Goal: Task Accomplishment & Management: Manage account settings

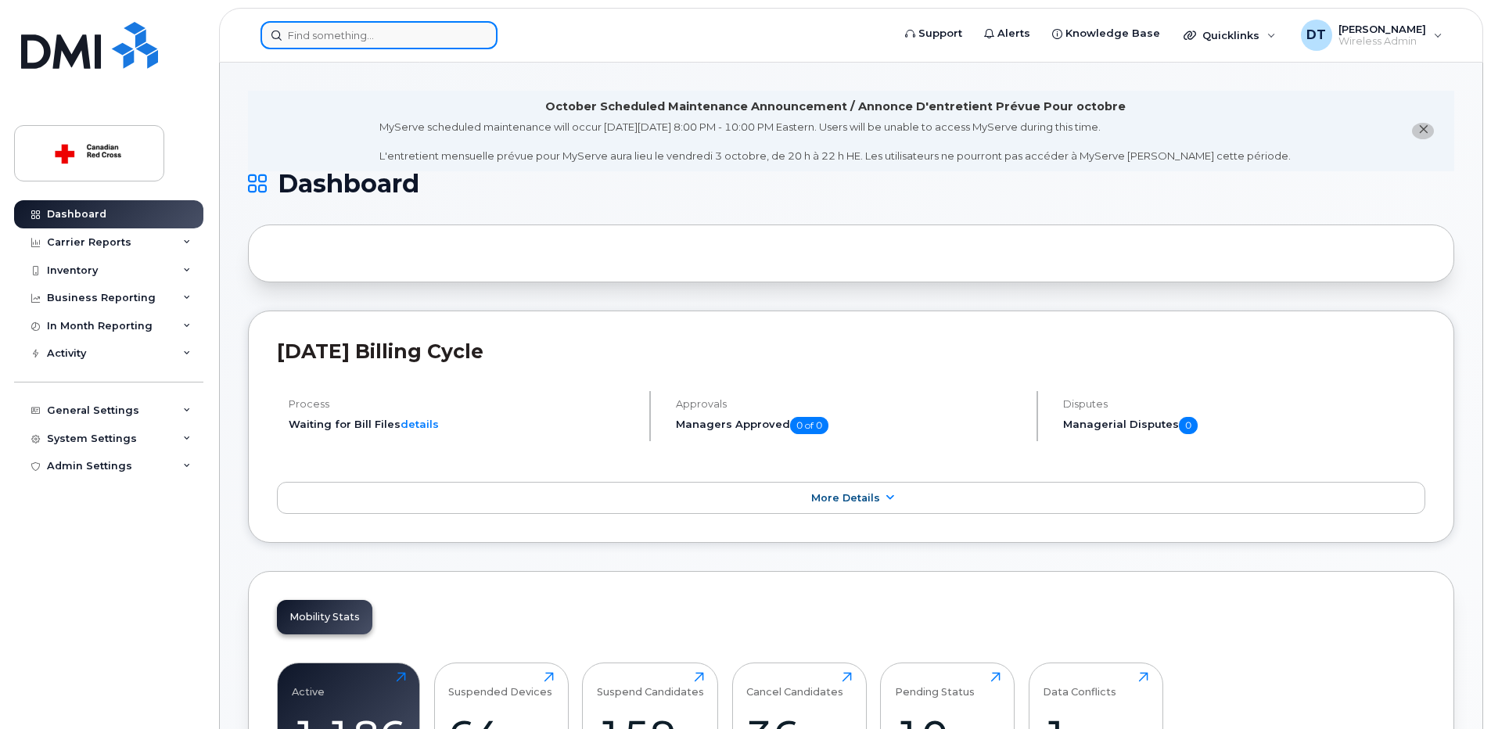
click at [399, 43] on input at bounding box center [378, 35] width 237 height 28
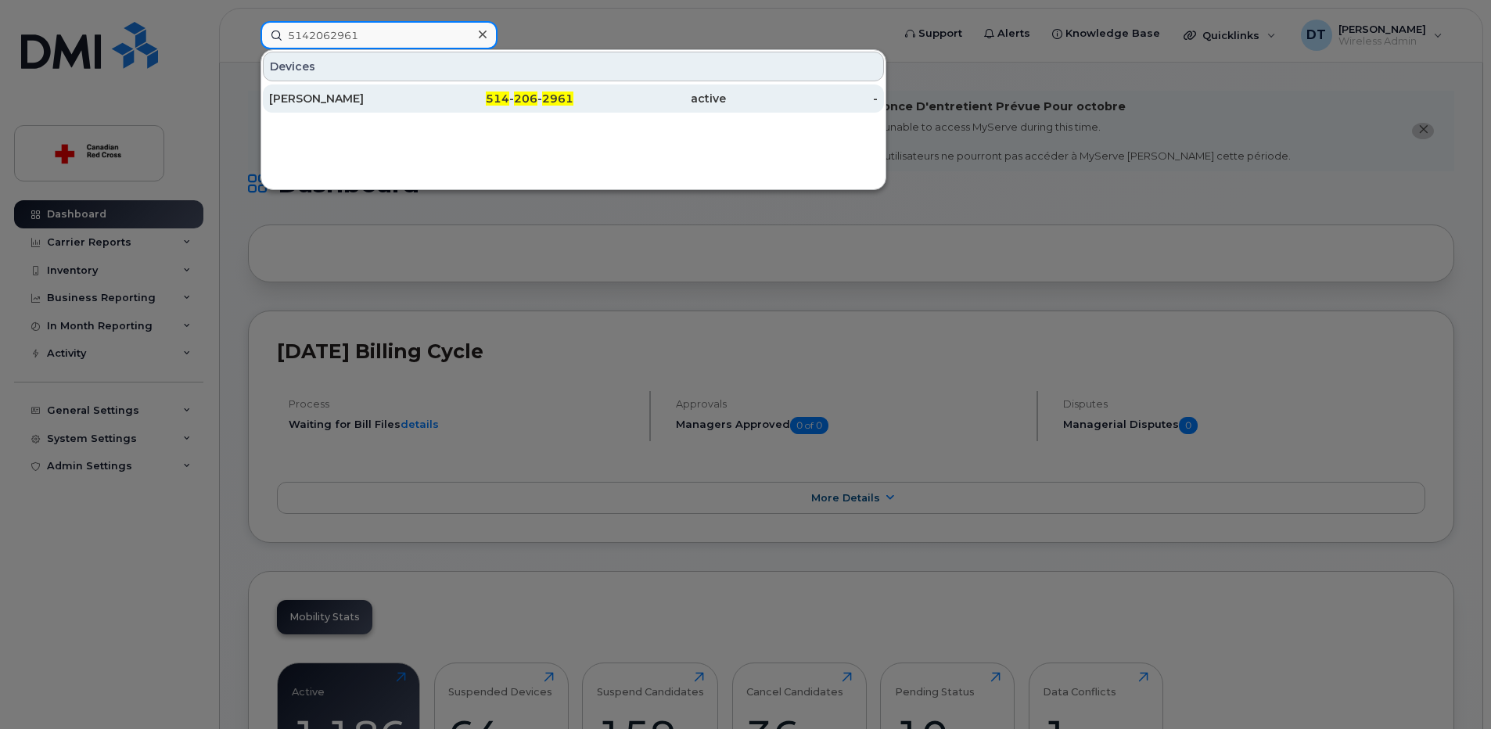
type input "5142062961"
click at [368, 97] on div "Santi Sananikone" at bounding box center [345, 99] width 153 height 16
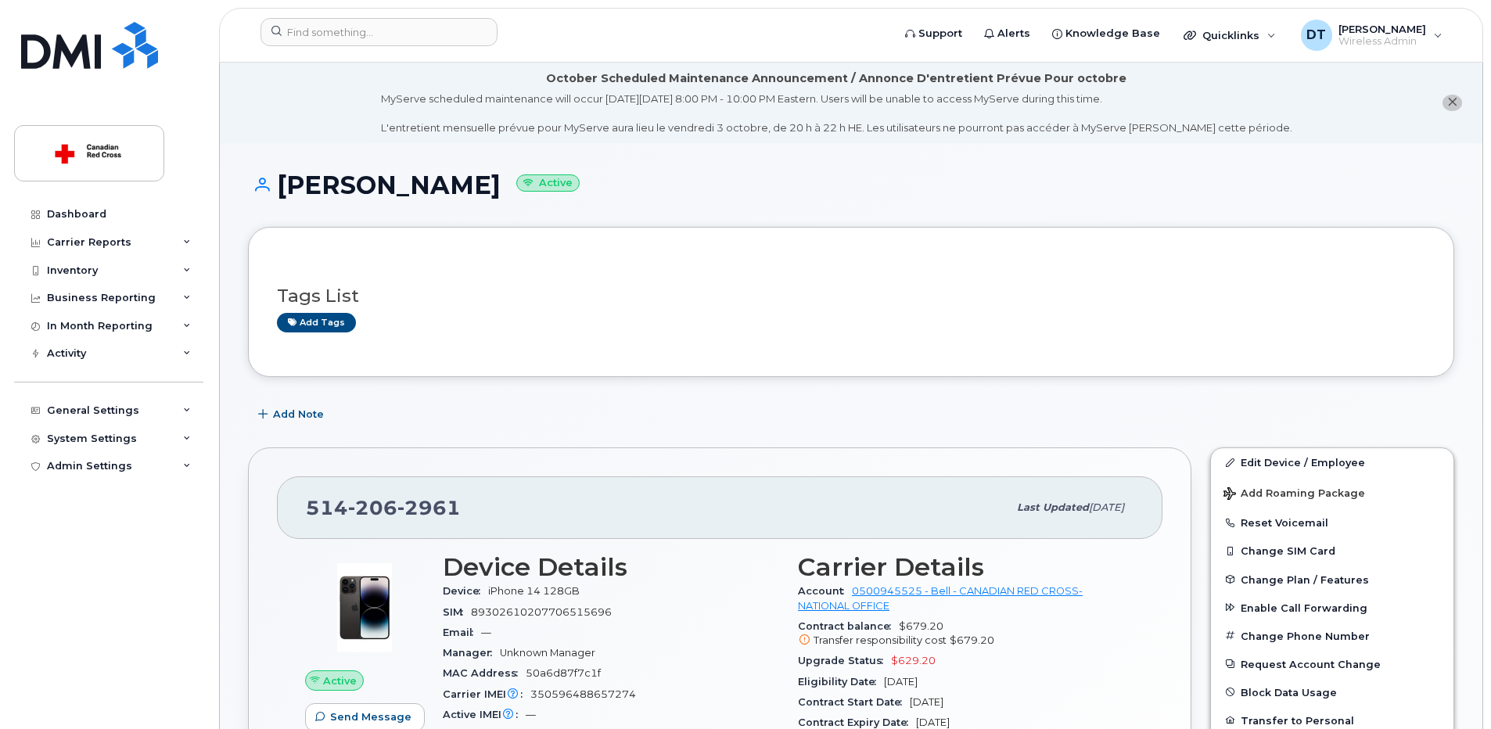
drag, startPoint x: 355, startPoint y: 186, endPoint x: 504, endPoint y: 196, distance: 149.0
click at [504, 196] on h1 "Santi Sananikone Active" at bounding box center [851, 184] width 1206 height 27
click at [278, 194] on h1 "Santi Sananikone Active" at bounding box center [851, 184] width 1206 height 27
drag, startPoint x: 278, startPoint y: 187, endPoint x: 500, endPoint y: 199, distance: 222.5
click at [500, 199] on h1 "Santi Sananikone Active" at bounding box center [851, 184] width 1206 height 27
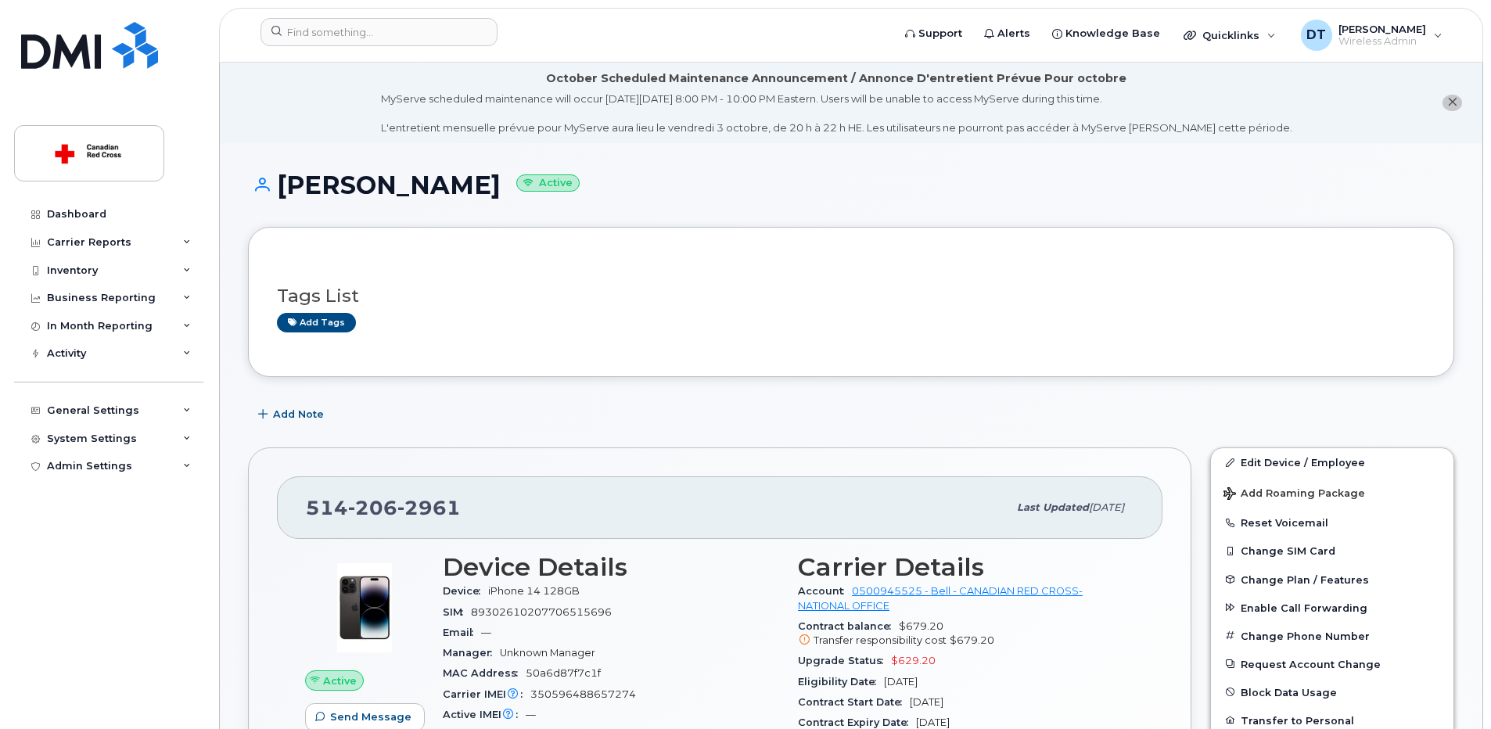
copy h1 "Santi Sananikone"
click at [413, 31] on input at bounding box center [378, 32] width 237 height 28
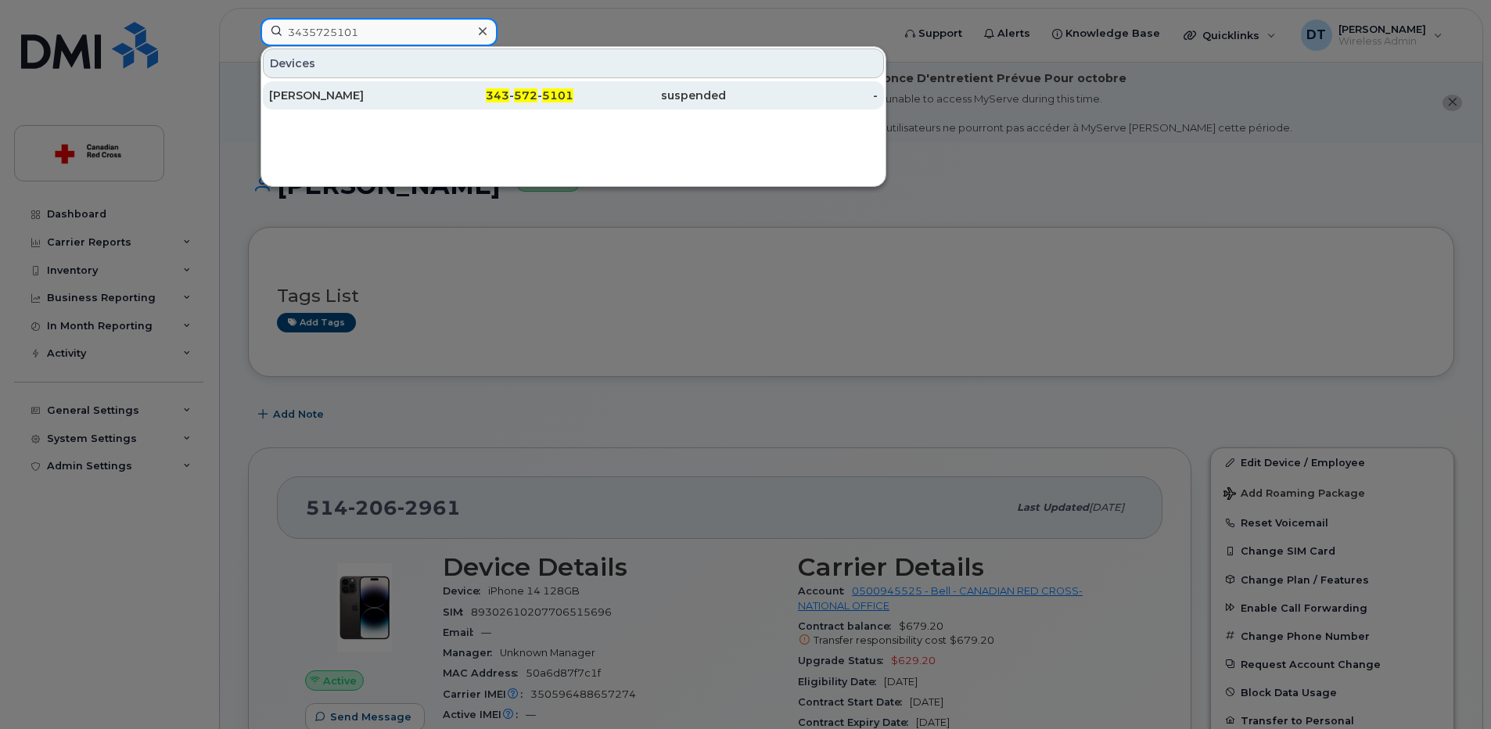
type input "3435725101"
click at [360, 90] on div "Stephane Michaud" at bounding box center [345, 96] width 153 height 16
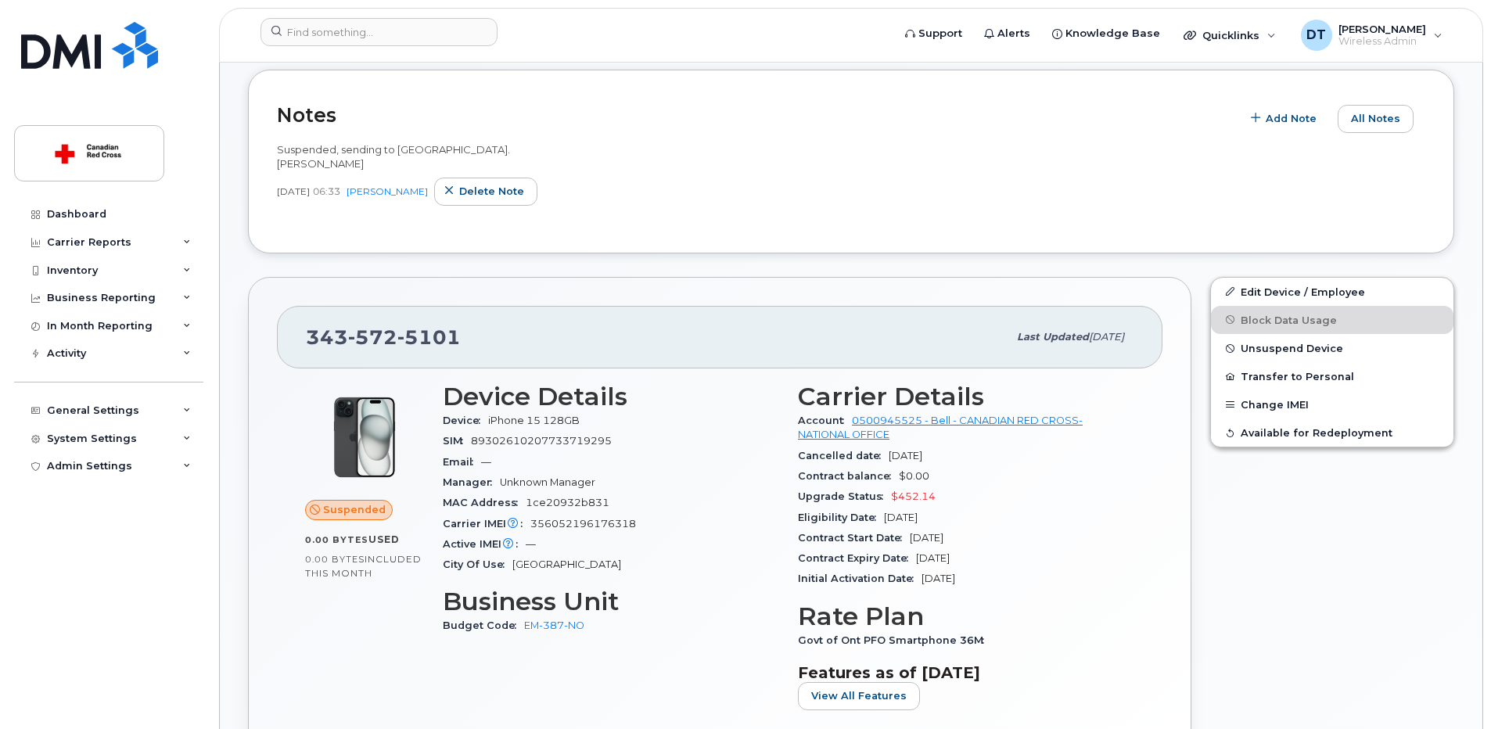
scroll to position [469, 0]
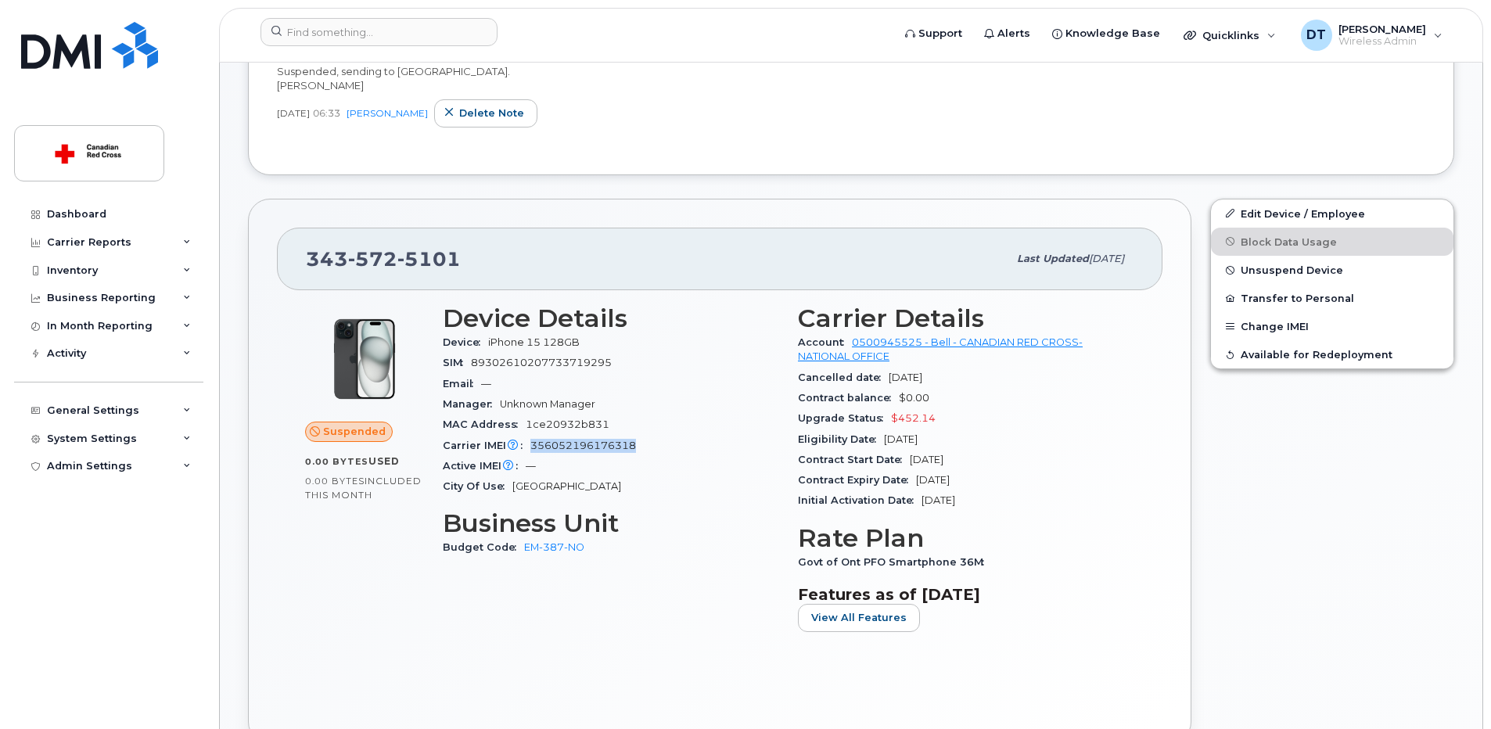
drag, startPoint x: 531, startPoint y: 446, endPoint x: 640, endPoint y: 445, distance: 108.7
click at [640, 445] on div "Carrier IMEI Carrier IMEI is reported during the last billing cycle or change o…" at bounding box center [611, 446] width 336 height 20
copy span "356052196176318"
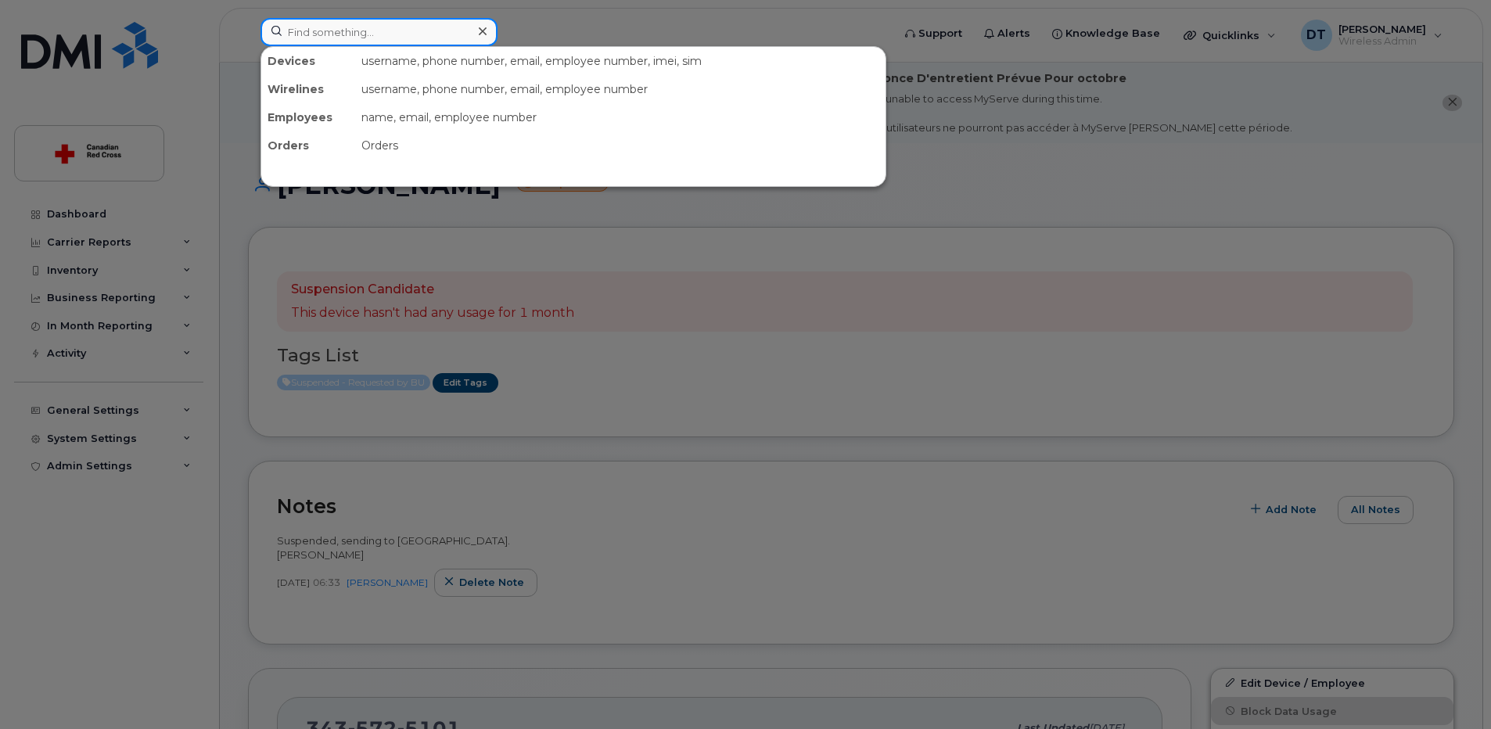
click at [372, 27] on input at bounding box center [378, 32] width 237 height 28
paste input "604 345 1583"
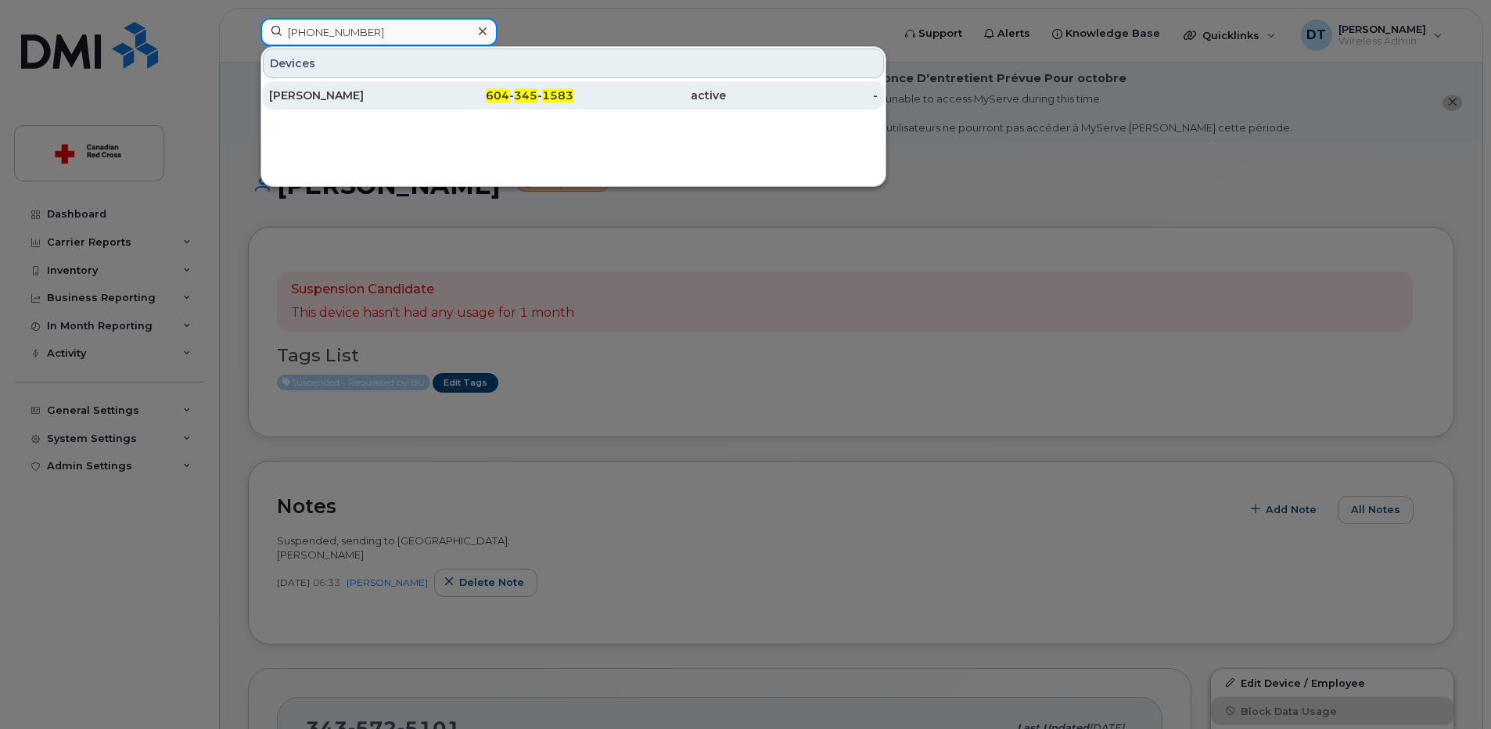
type input "604 345 1583"
click at [380, 95] on div "Richard Philbin" at bounding box center [345, 96] width 153 height 16
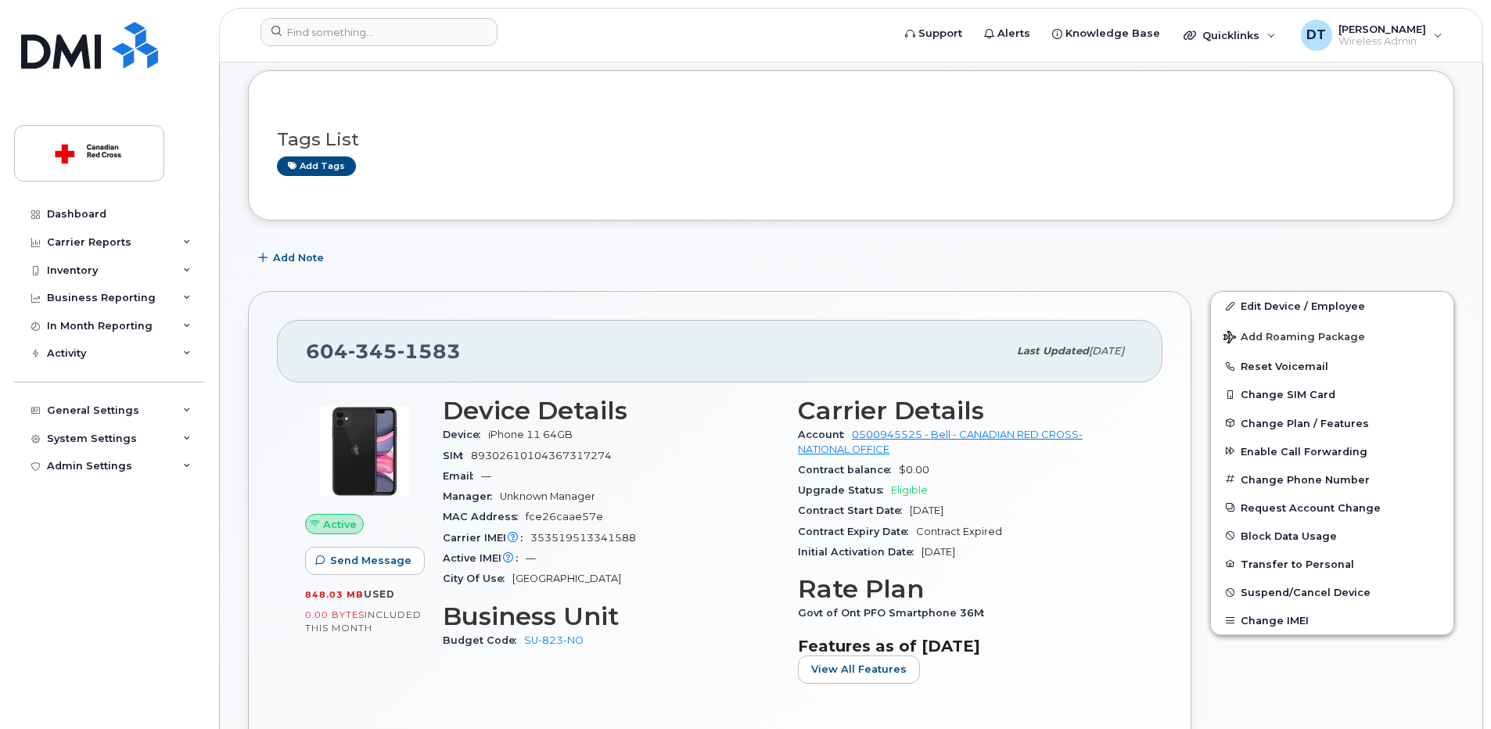
scroll to position [235, 0]
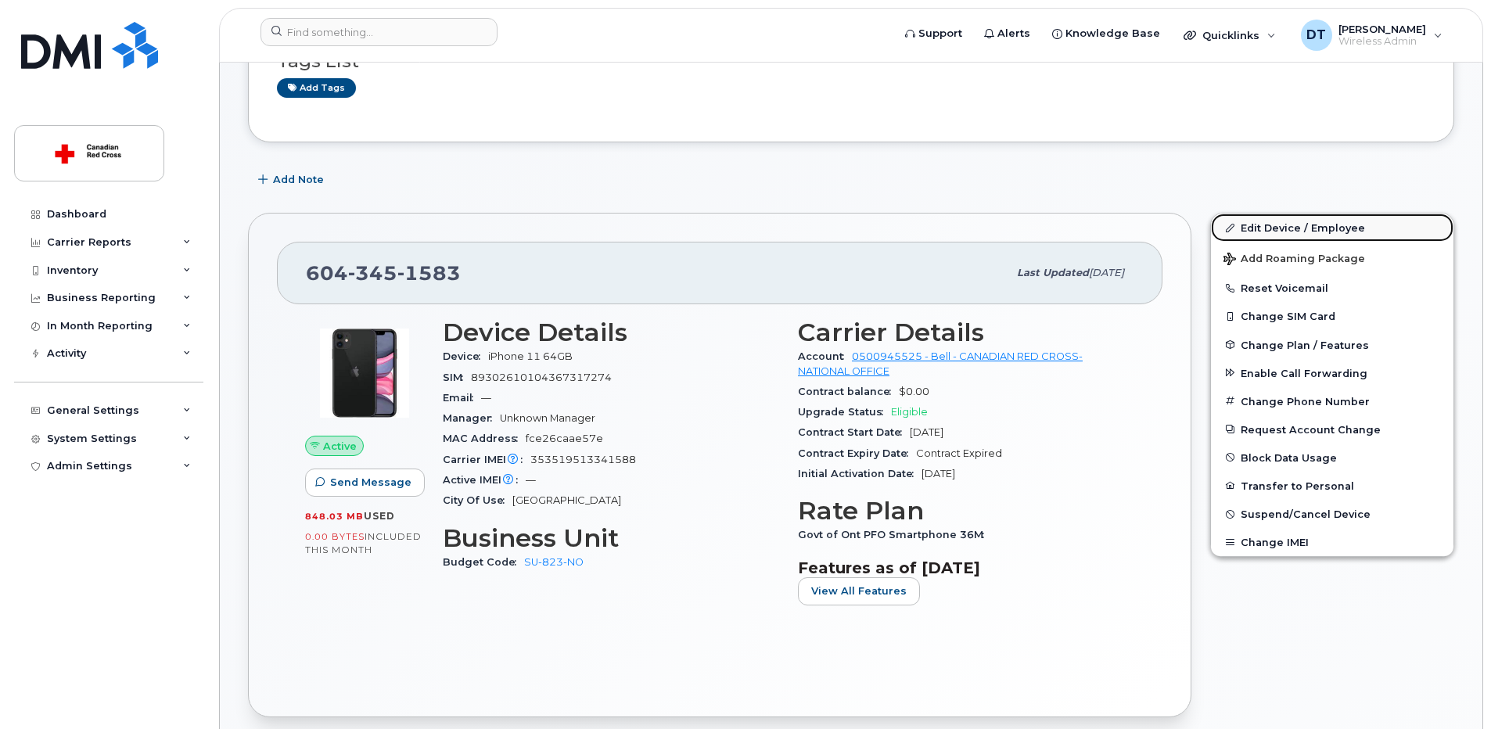
click at [1331, 224] on link "Edit Device / Employee" at bounding box center [1332, 228] width 242 height 28
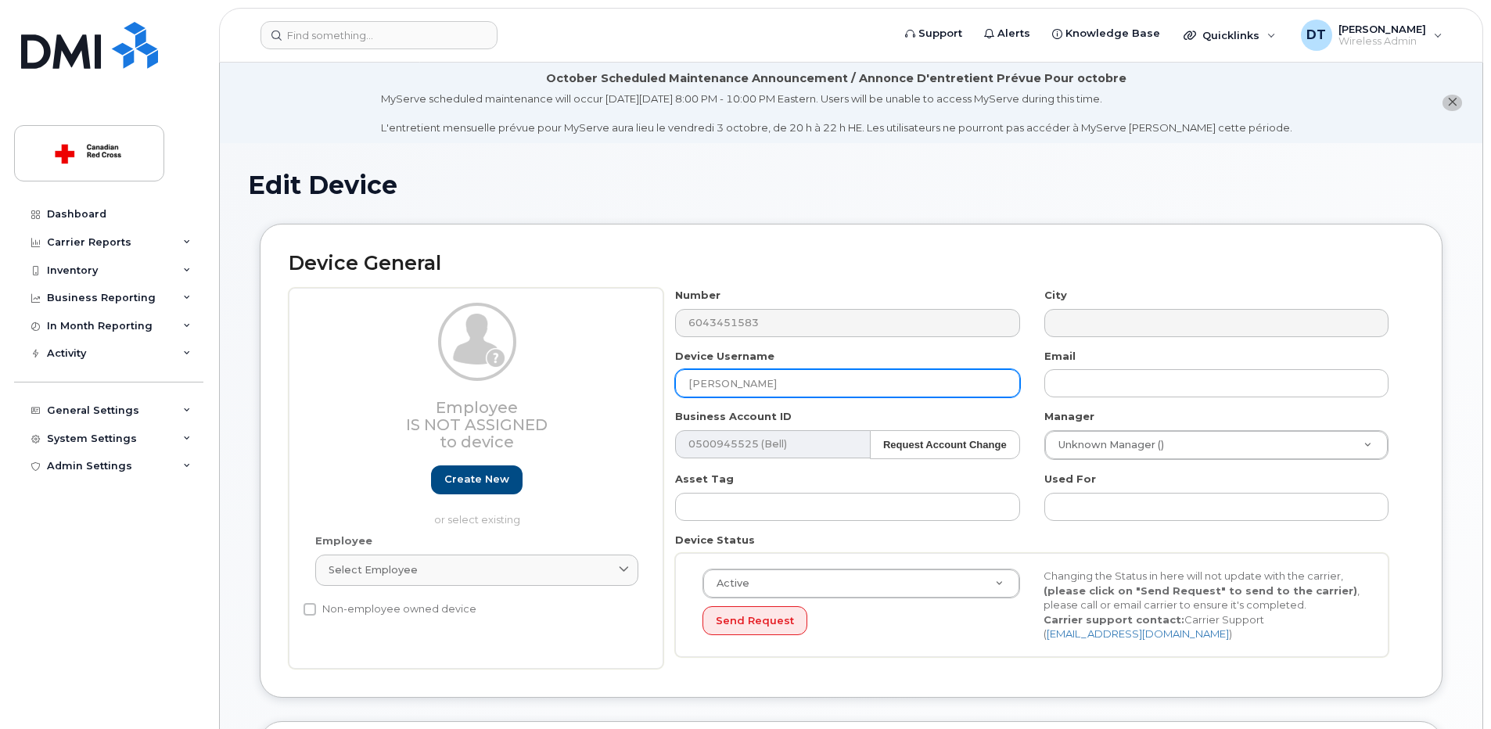
drag, startPoint x: 806, startPoint y: 382, endPoint x: 626, endPoint y: 378, distance: 180.7
click at [626, 378] on div "Employee Is not assigned to device Create new or select existing Employee Selec…" at bounding box center [851, 478] width 1125 height 381
paste input "Bernie Cowa"
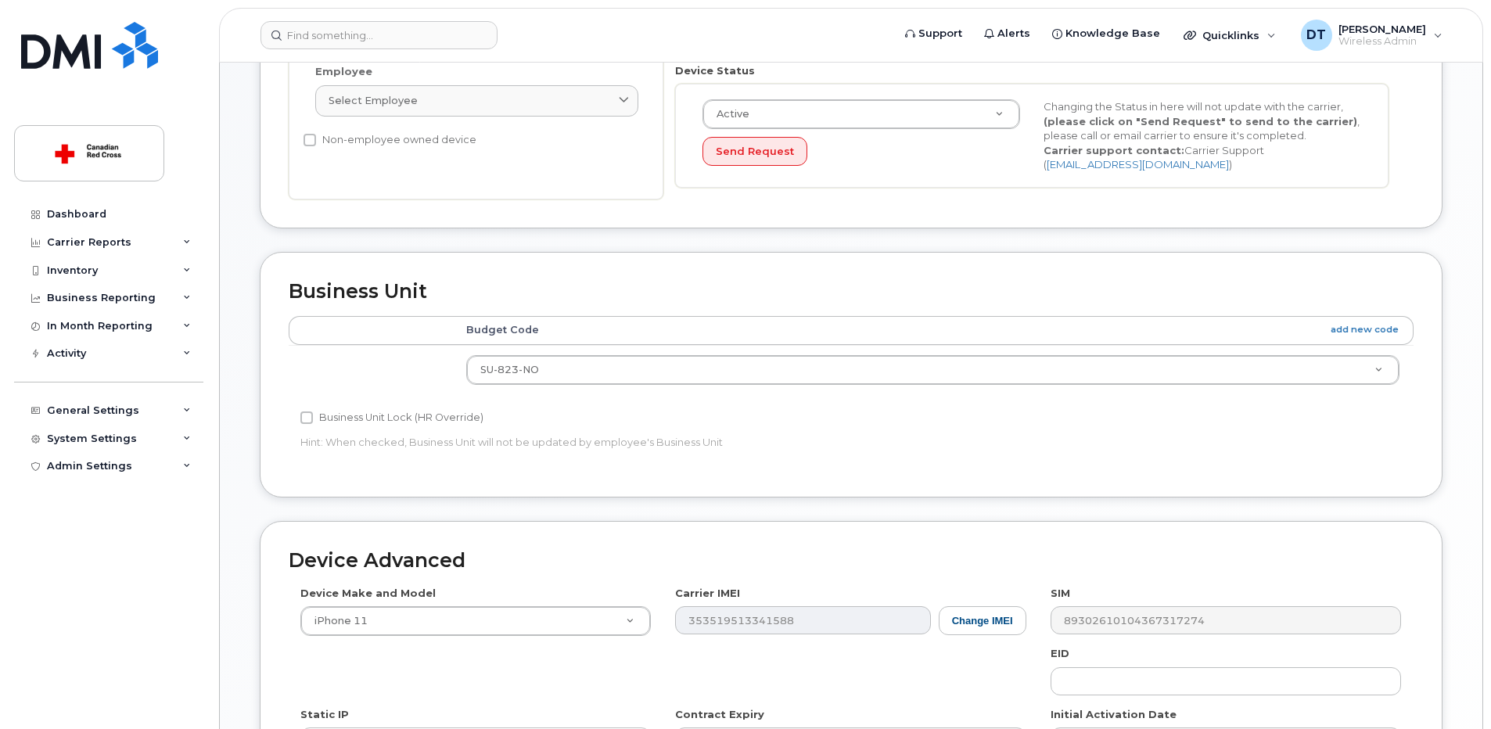
scroll to position [704, 0]
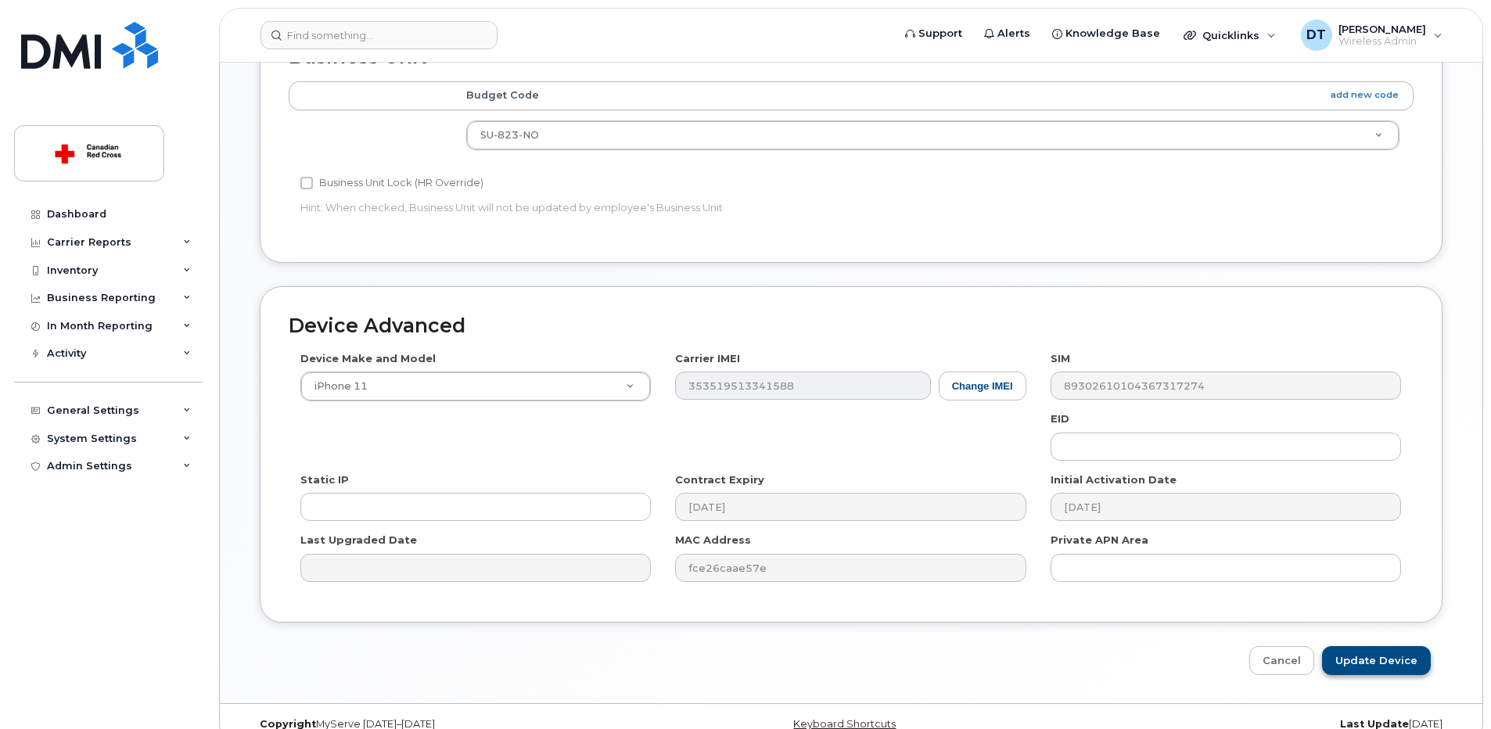
type input "Bernie Cowan"
click at [1374, 661] on input "Update Device" at bounding box center [1376, 660] width 109 height 29
type input "Saving..."
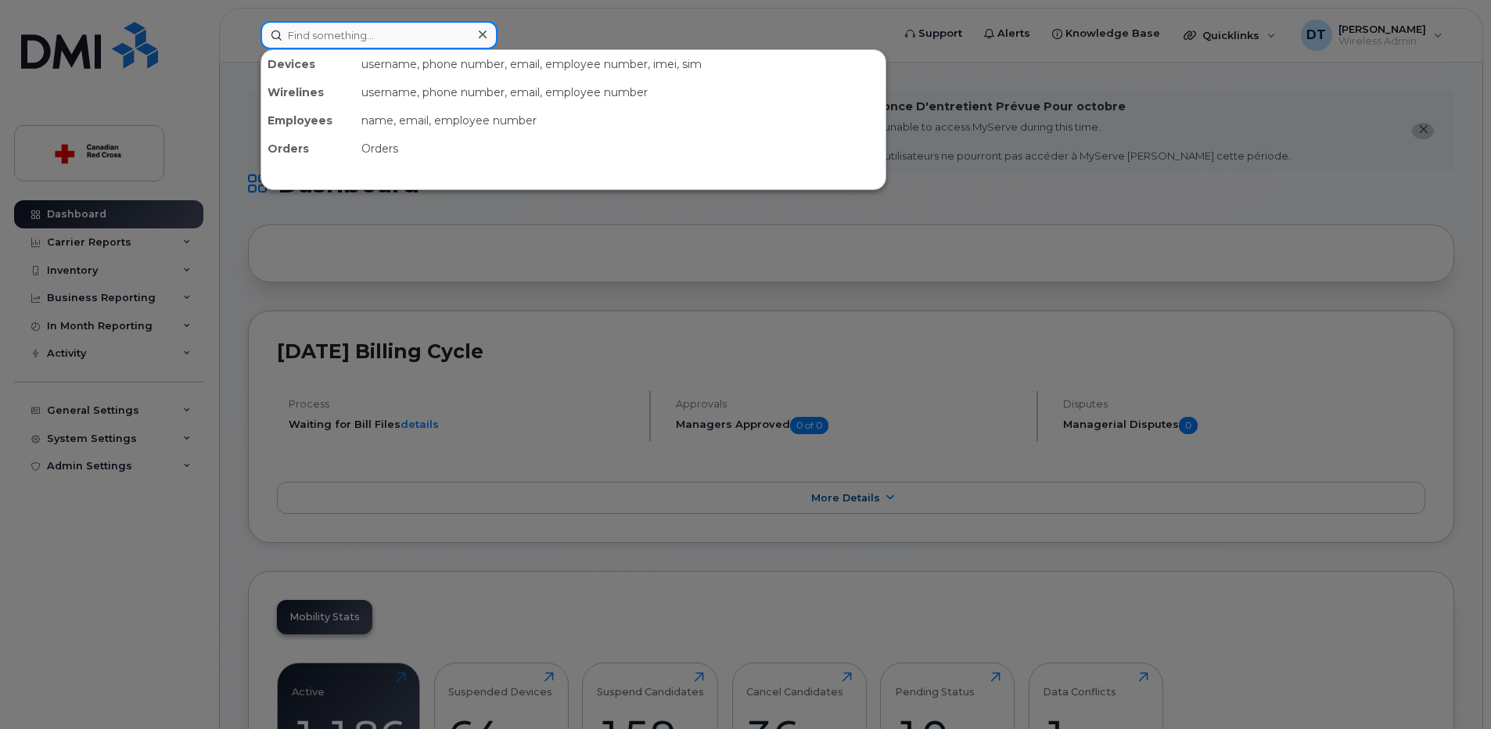
click at [365, 41] on input at bounding box center [378, 35] width 237 height 28
paste input "[PHONE_NUMBER]"
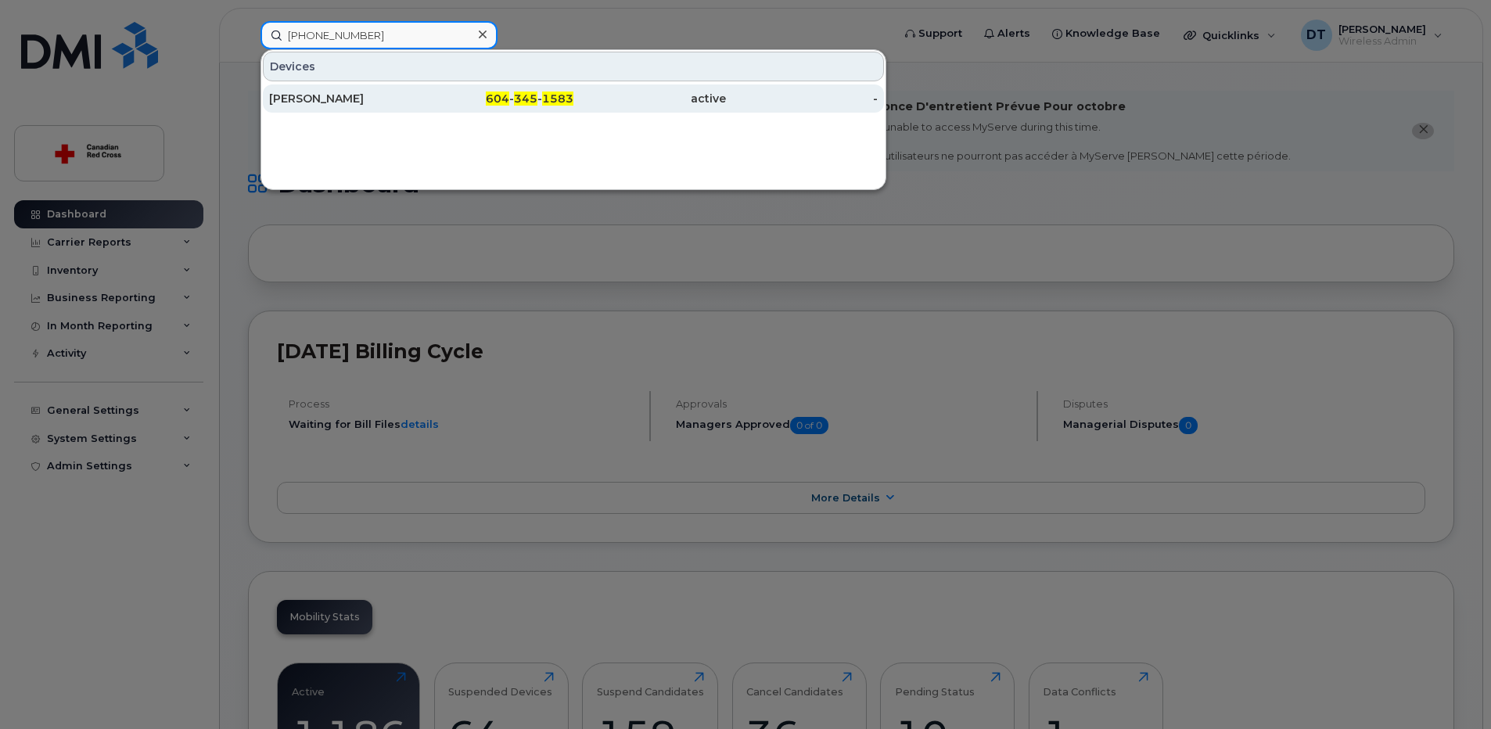
type input "[PHONE_NUMBER]"
click at [341, 98] on div "[PERSON_NAME]" at bounding box center [345, 99] width 153 height 16
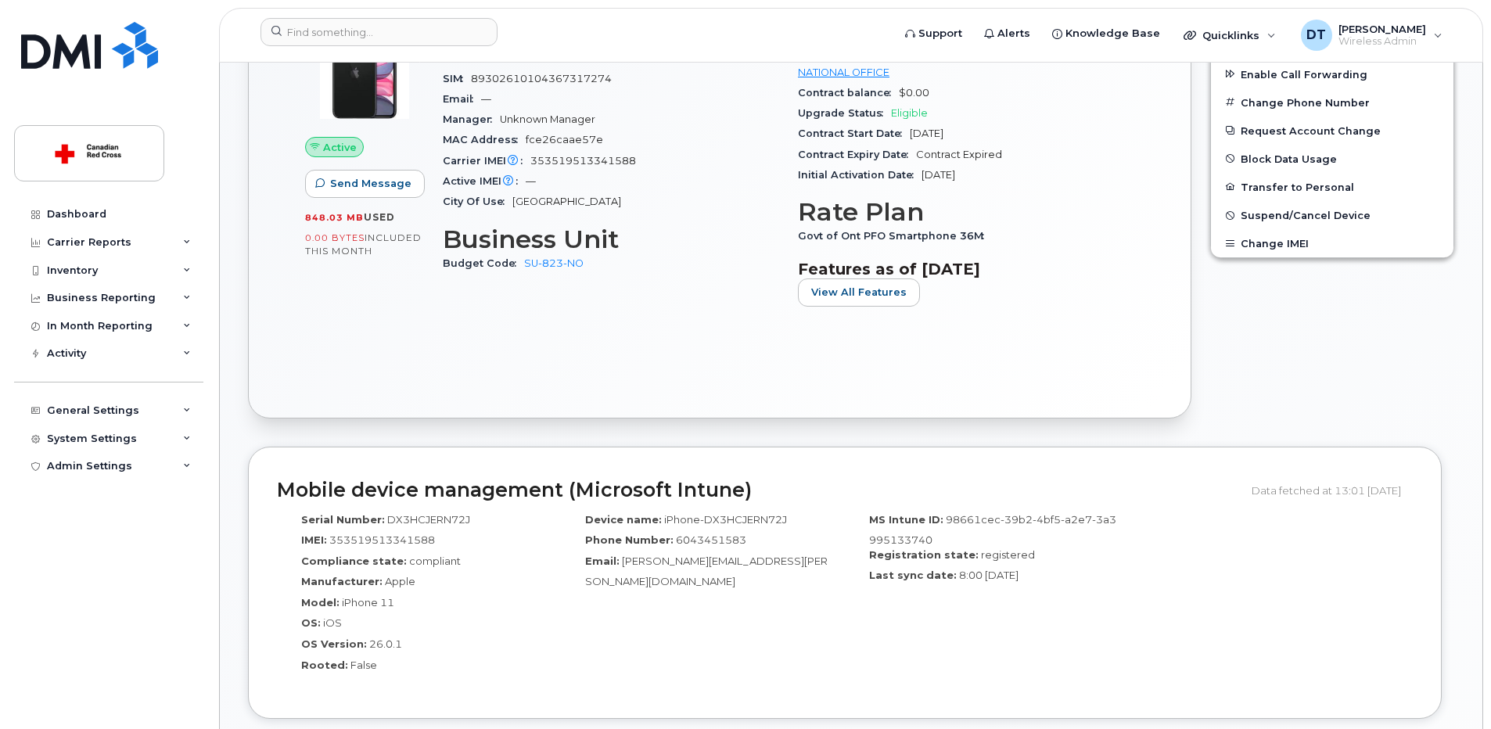
scroll to position [455, 0]
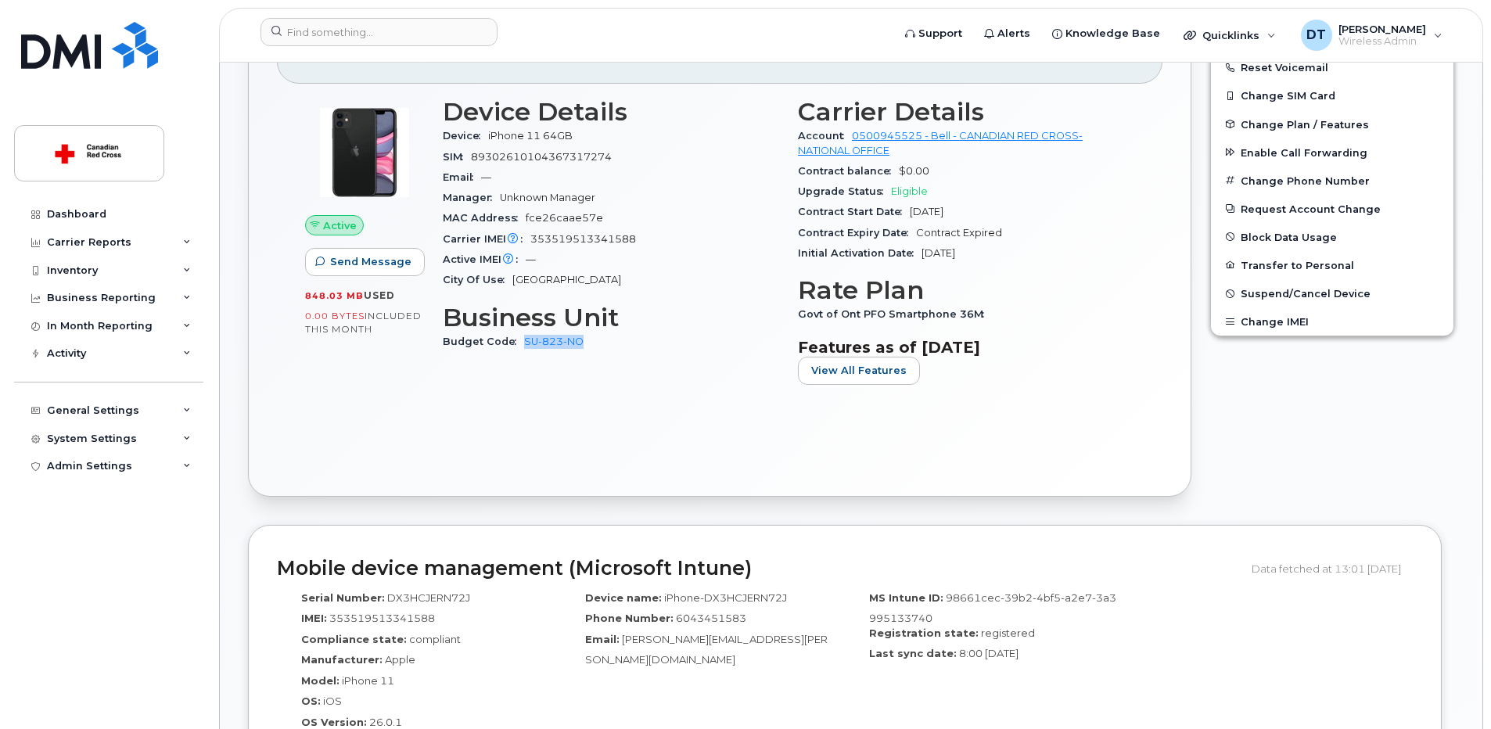
drag, startPoint x: 584, startPoint y: 343, endPoint x: 521, endPoint y: 341, distance: 62.6
click at [521, 341] on div "Budget Code SU-823-NO" at bounding box center [611, 342] width 336 height 20
copy link "SU-823-NO"
